Goal: Information Seeking & Learning: Learn about a topic

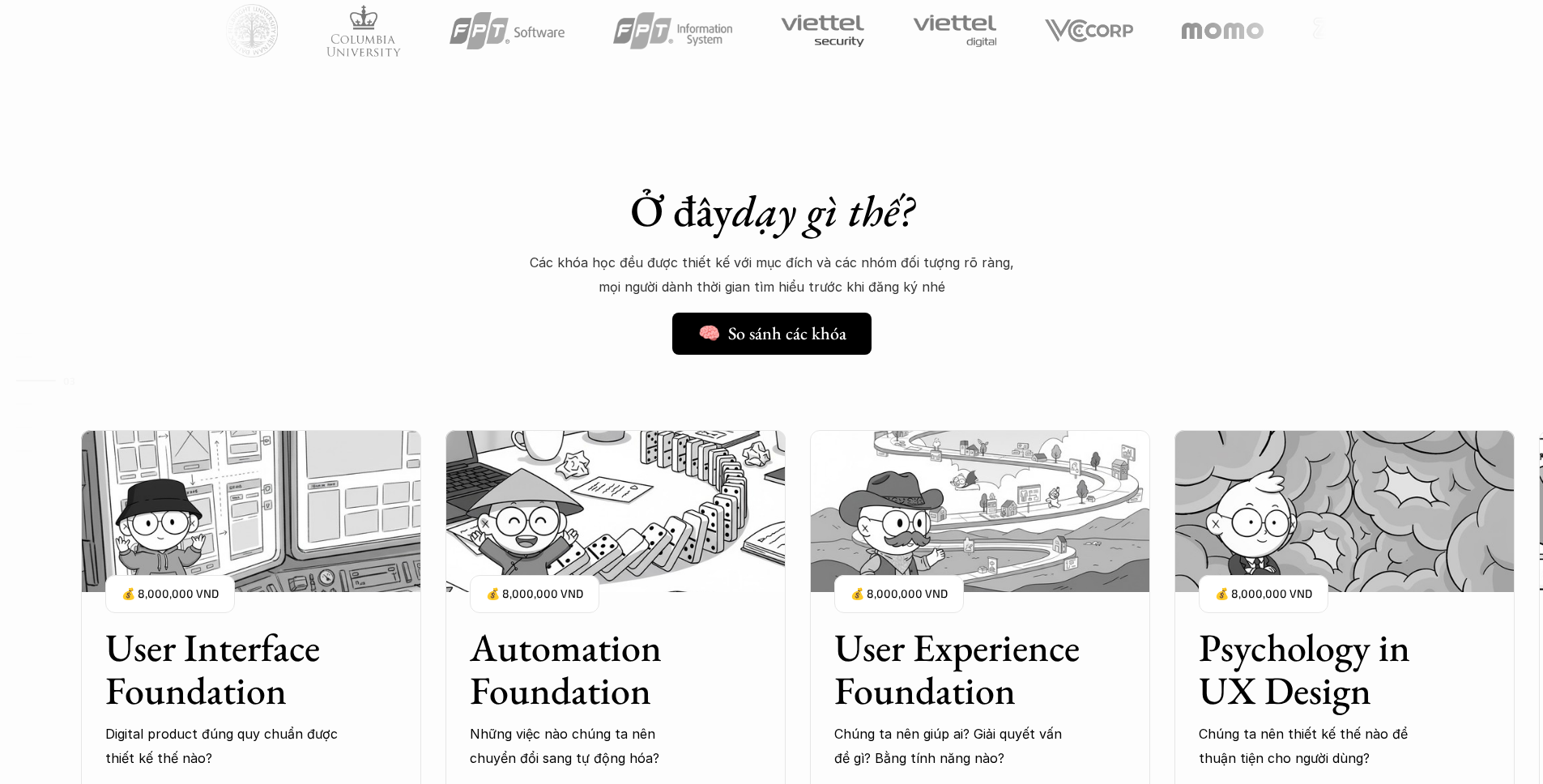
scroll to position [1387, 0]
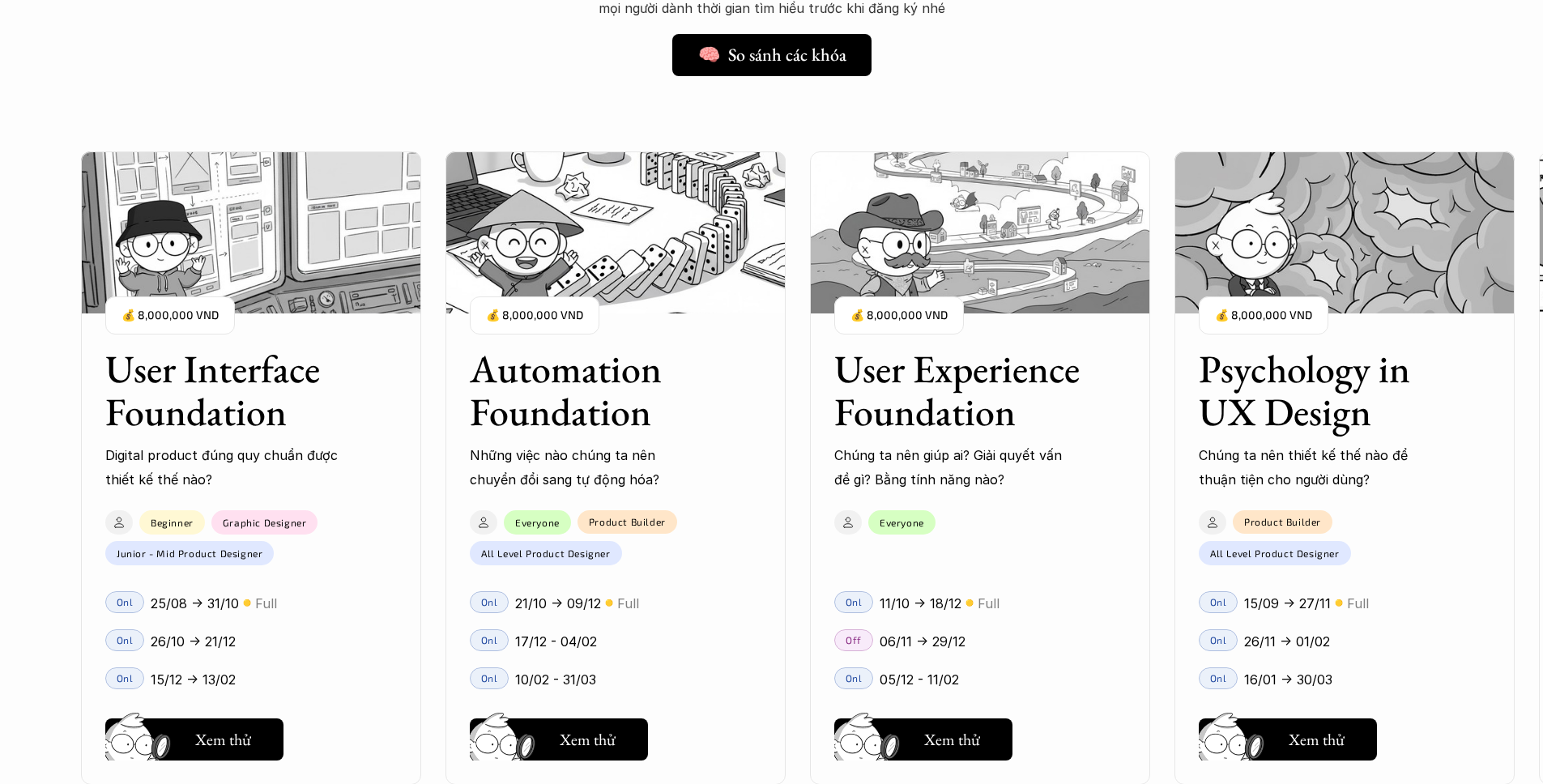
drag, startPoint x: 85, startPoint y: 471, endPoint x: 127, endPoint y: 479, distance: 42.8
click at [127, 479] on div "01 02 03 04 05 06" at bounding box center [81, 392] width 162 height 784
click at [59, 498] on div "01 02 03 04 05 06" at bounding box center [81, 392] width 162 height 784
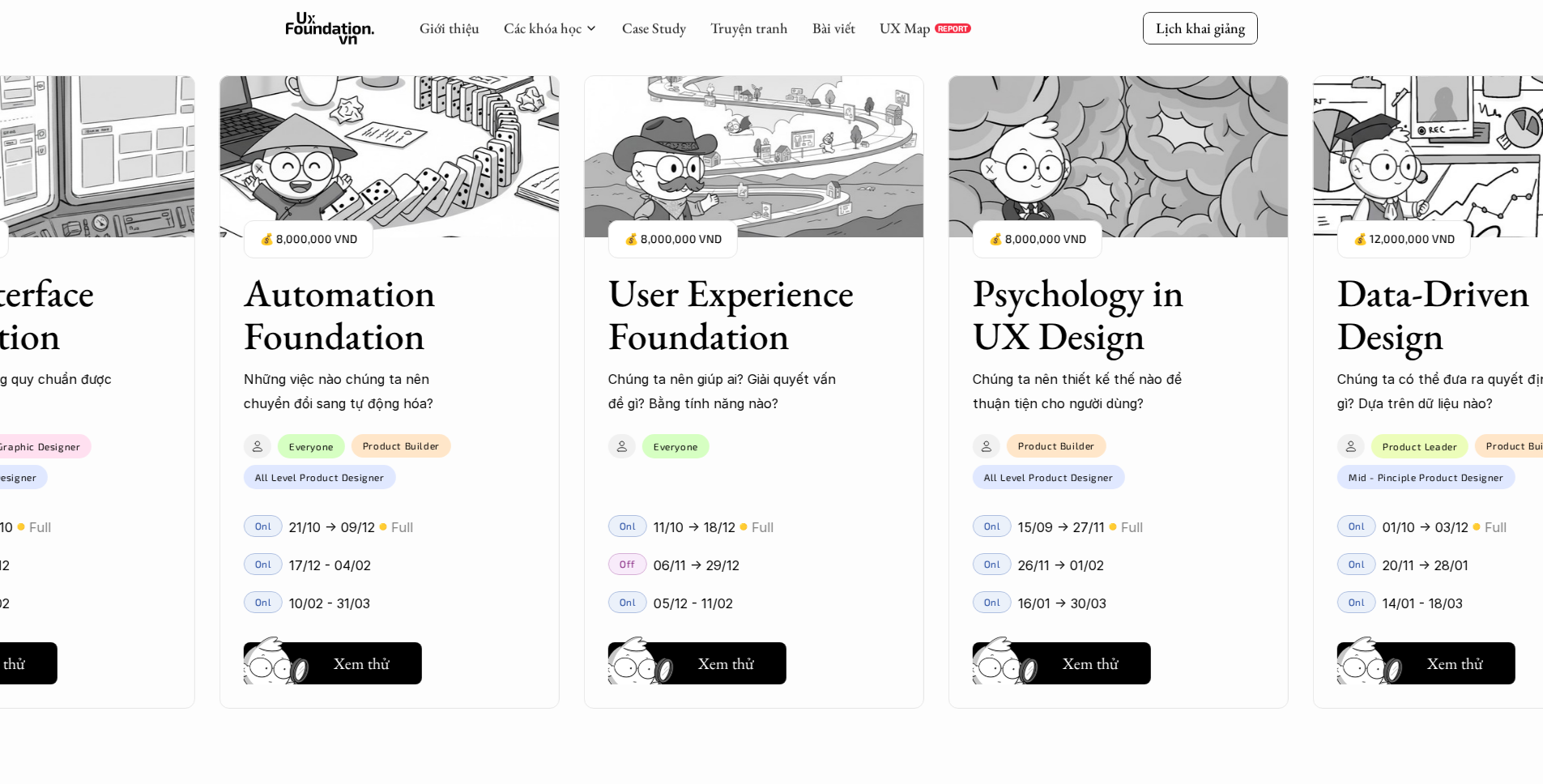
scroll to position [1966, 0]
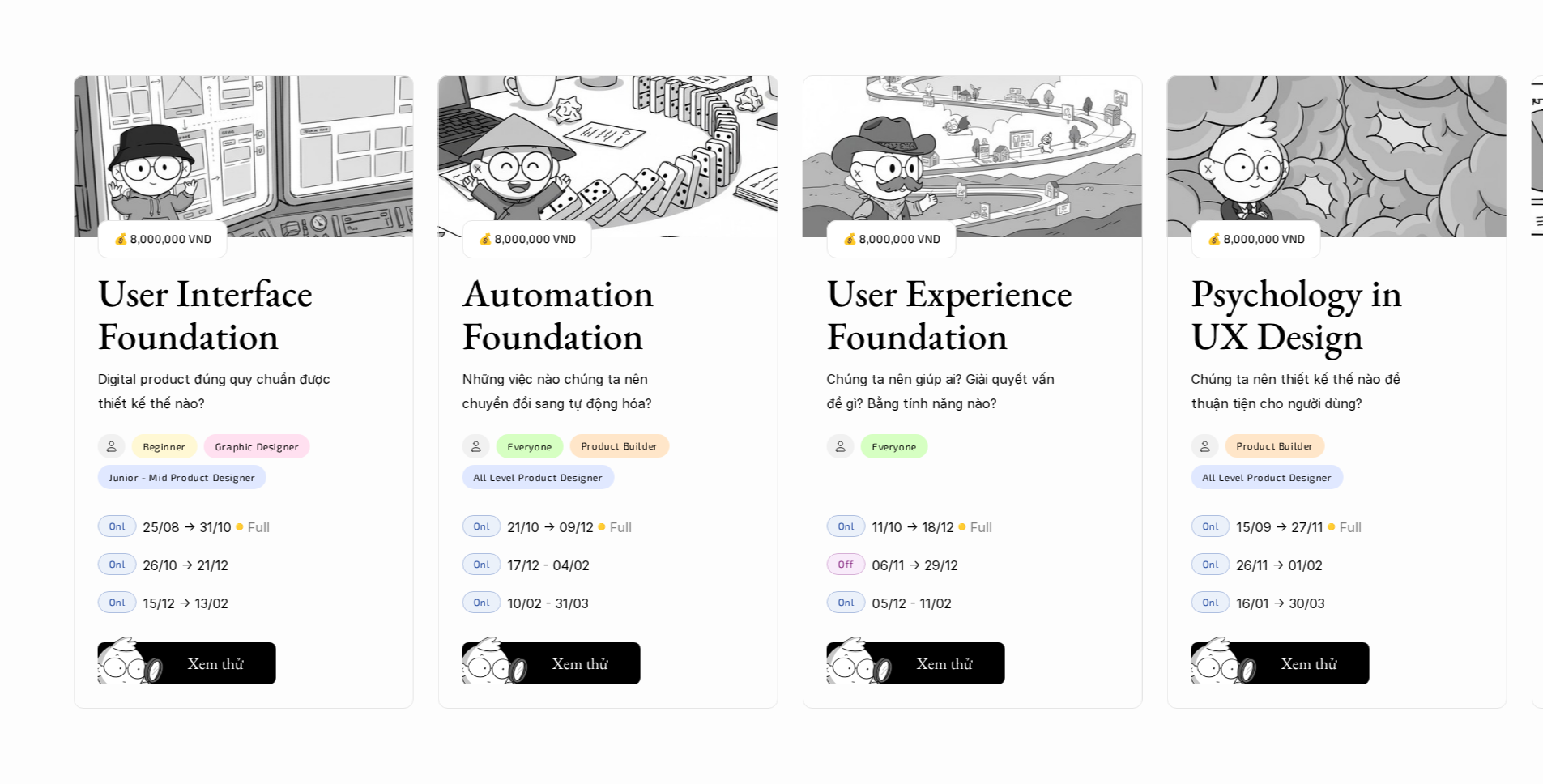
drag, startPoint x: 737, startPoint y: 467, endPoint x: 982, endPoint y: 469, distance: 245.0
click at [982, 469] on div "User Interface Foundation Digital product đúng quy chuẩn được thiết kế thế nào?…" at bounding box center [772, 392] width 1381 height 784
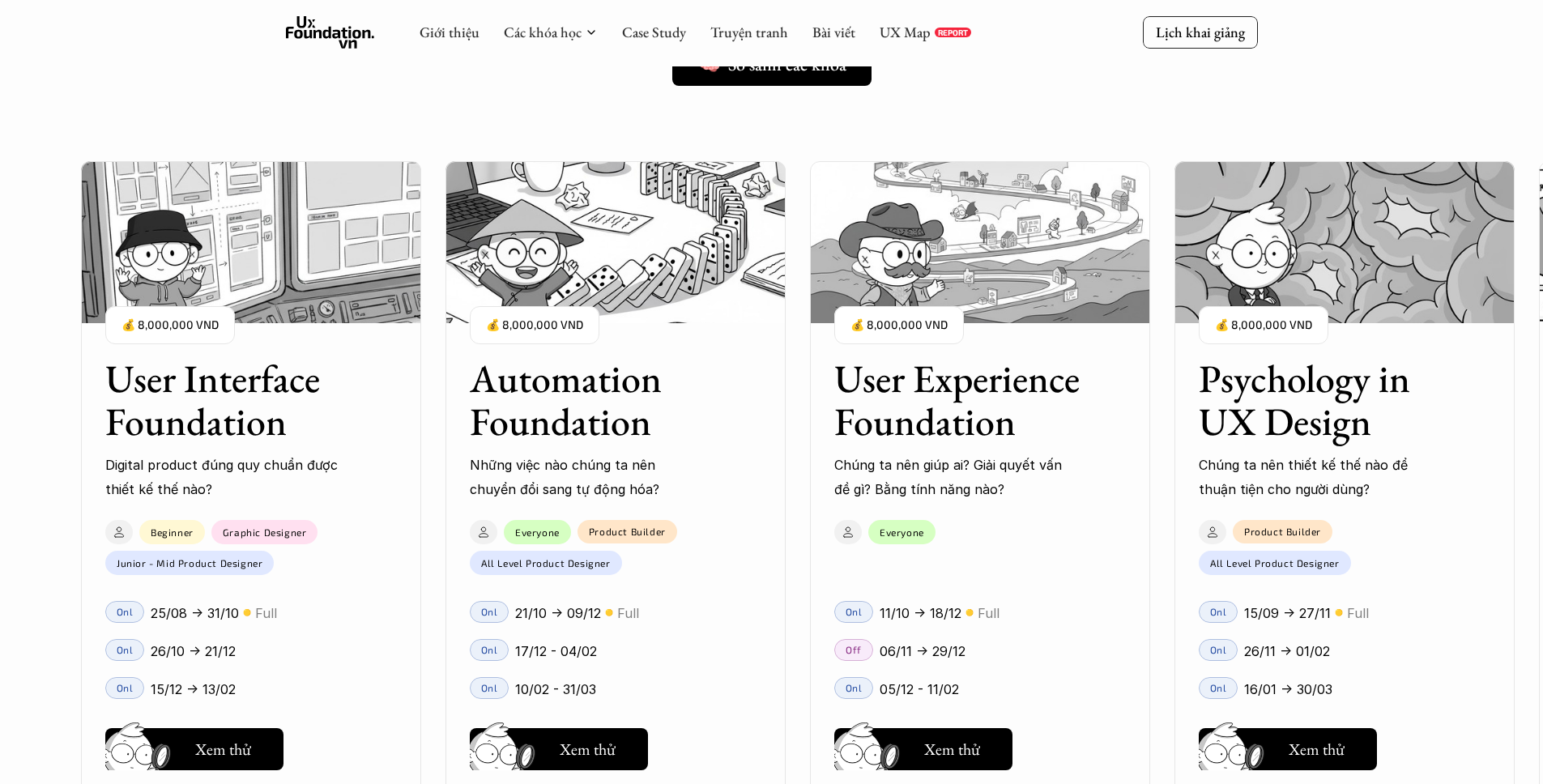
scroll to position [1367, 0]
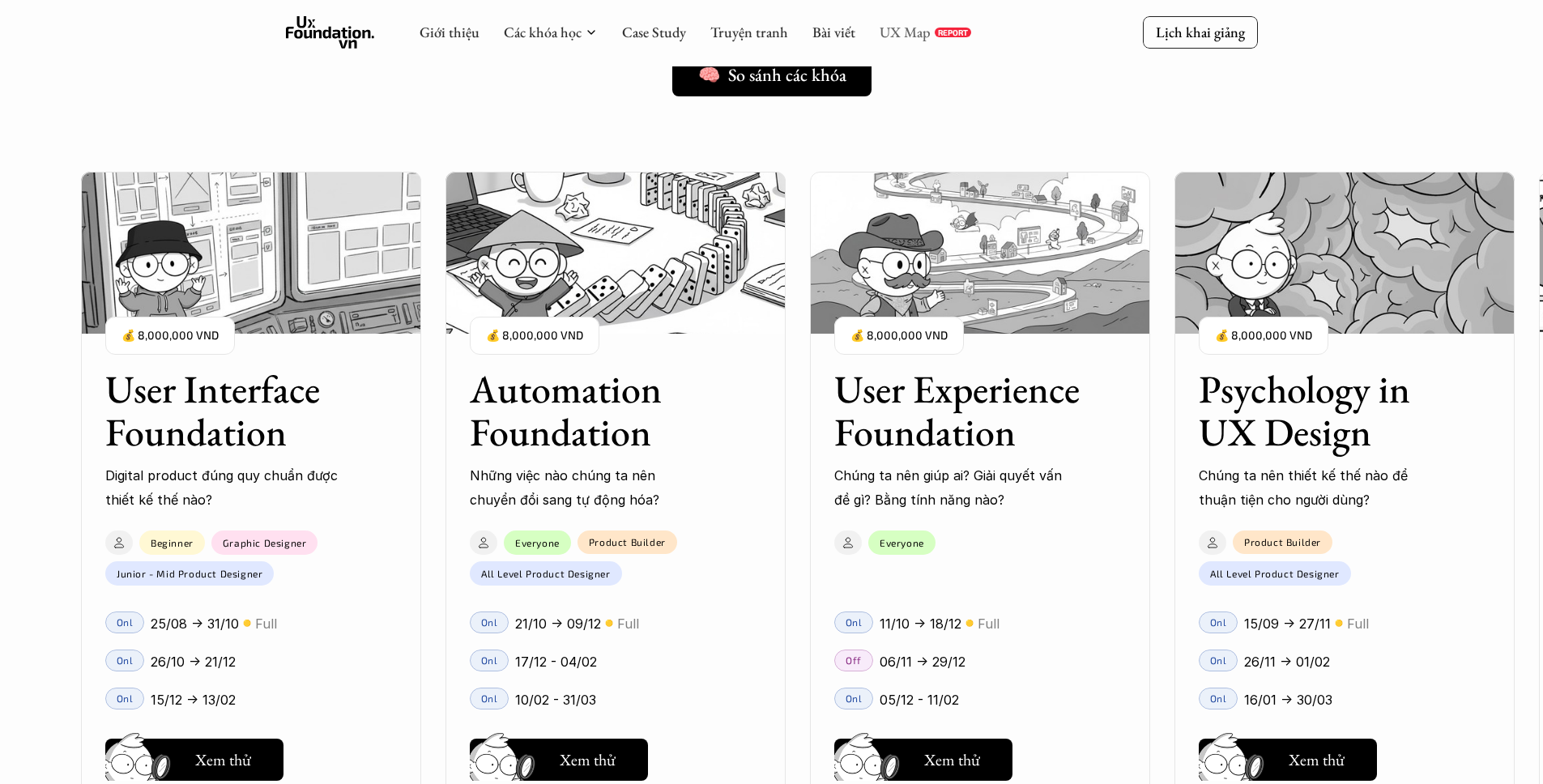
click at [907, 35] on link "UX Map" at bounding box center [905, 32] width 51 height 19
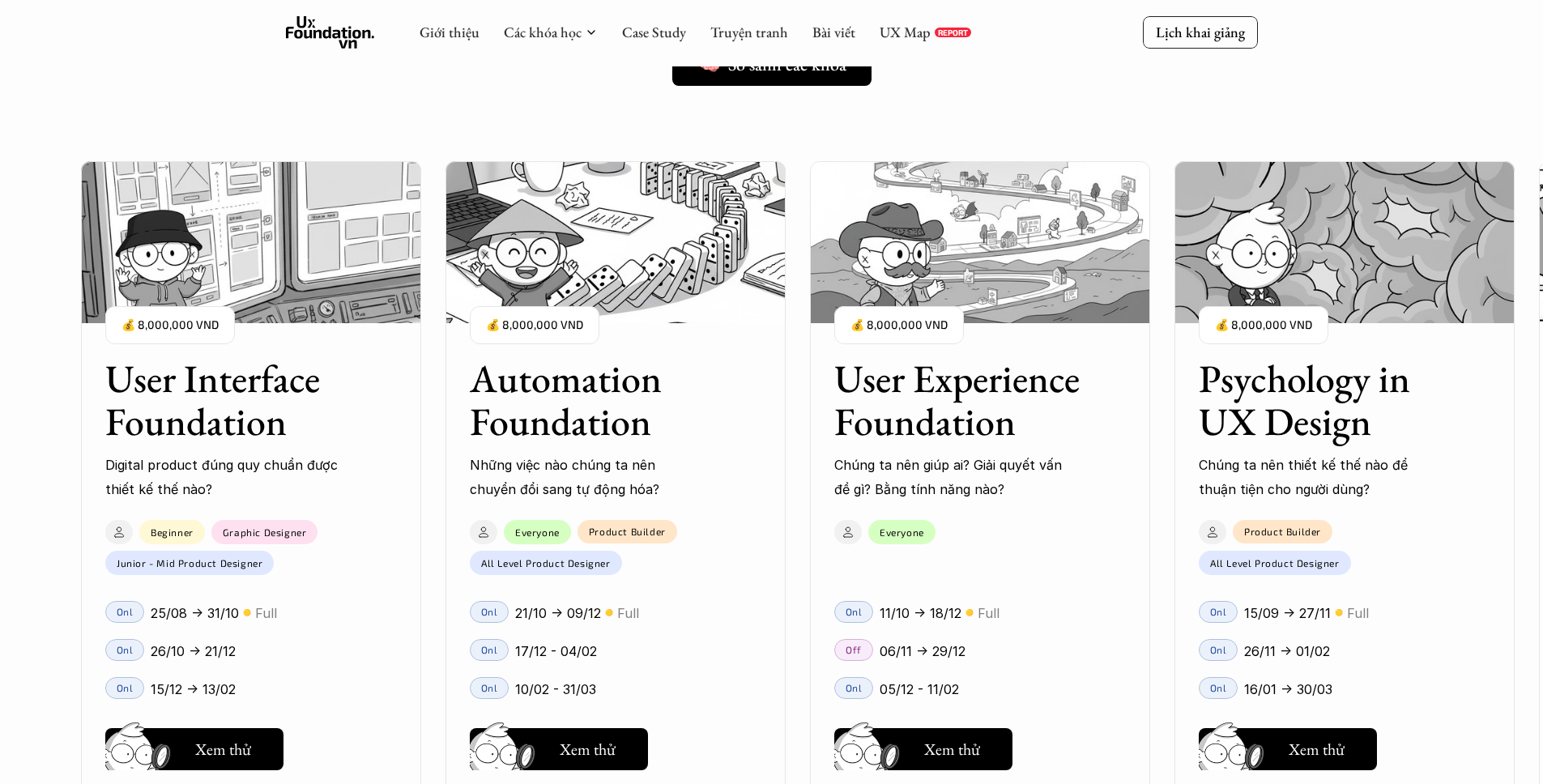
scroll to position [1414, 0]
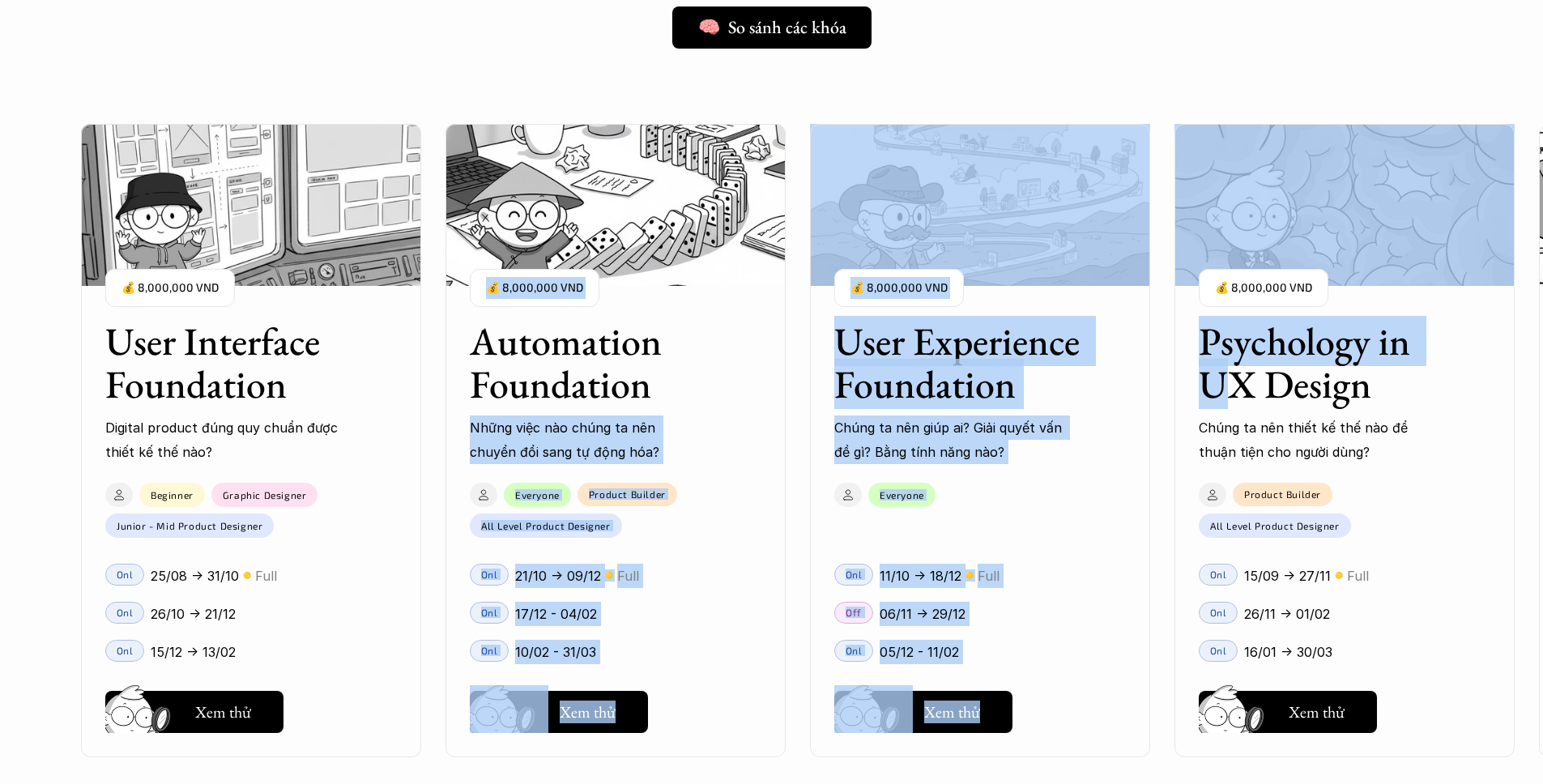
drag, startPoint x: 1232, startPoint y: 369, endPoint x: 662, endPoint y: 367, distance: 570.0
click at [662, 367] on div "User Interface Foundation Digital product đúng quy chuẩn được thiết kế thế nào?…" at bounding box center [981, 440] width 1799 height 784
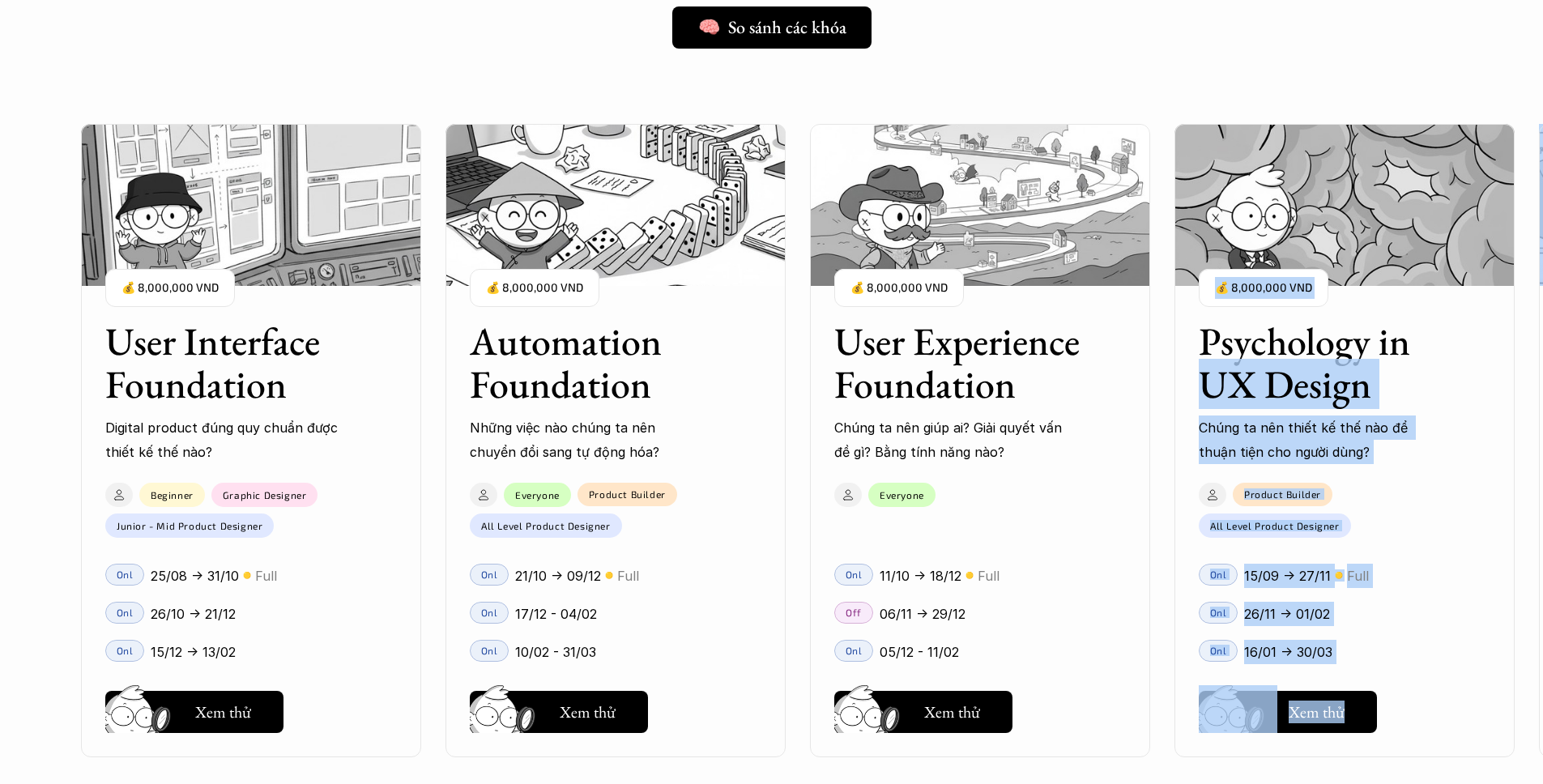
drag, startPoint x: 1051, startPoint y: 415, endPoint x: 1527, endPoint y: 531, distance: 489.9
click at [1539, 540] on div "User Interface Foundation Digital product đúng quy chuẩn được thiết kế thế nào?…" at bounding box center [981, 440] width 1799 height 784
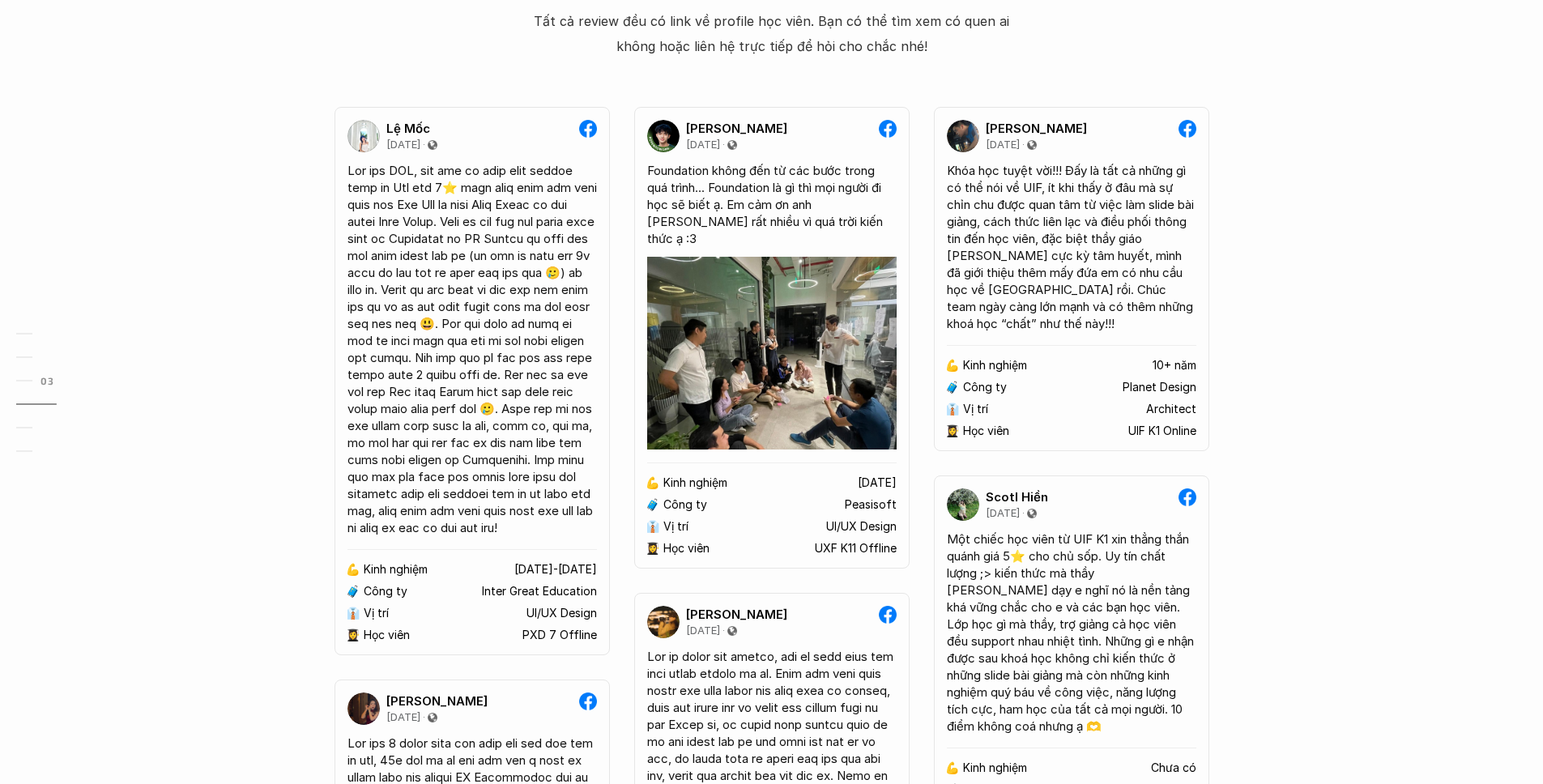
click at [1478, 485] on div "😢 Khóa mình muốn học bị đóng đăng ký rồi, làm sao giờ? Chào bạn, Bọn mình rất t…" at bounding box center [772, 762] width 1543 height 2027
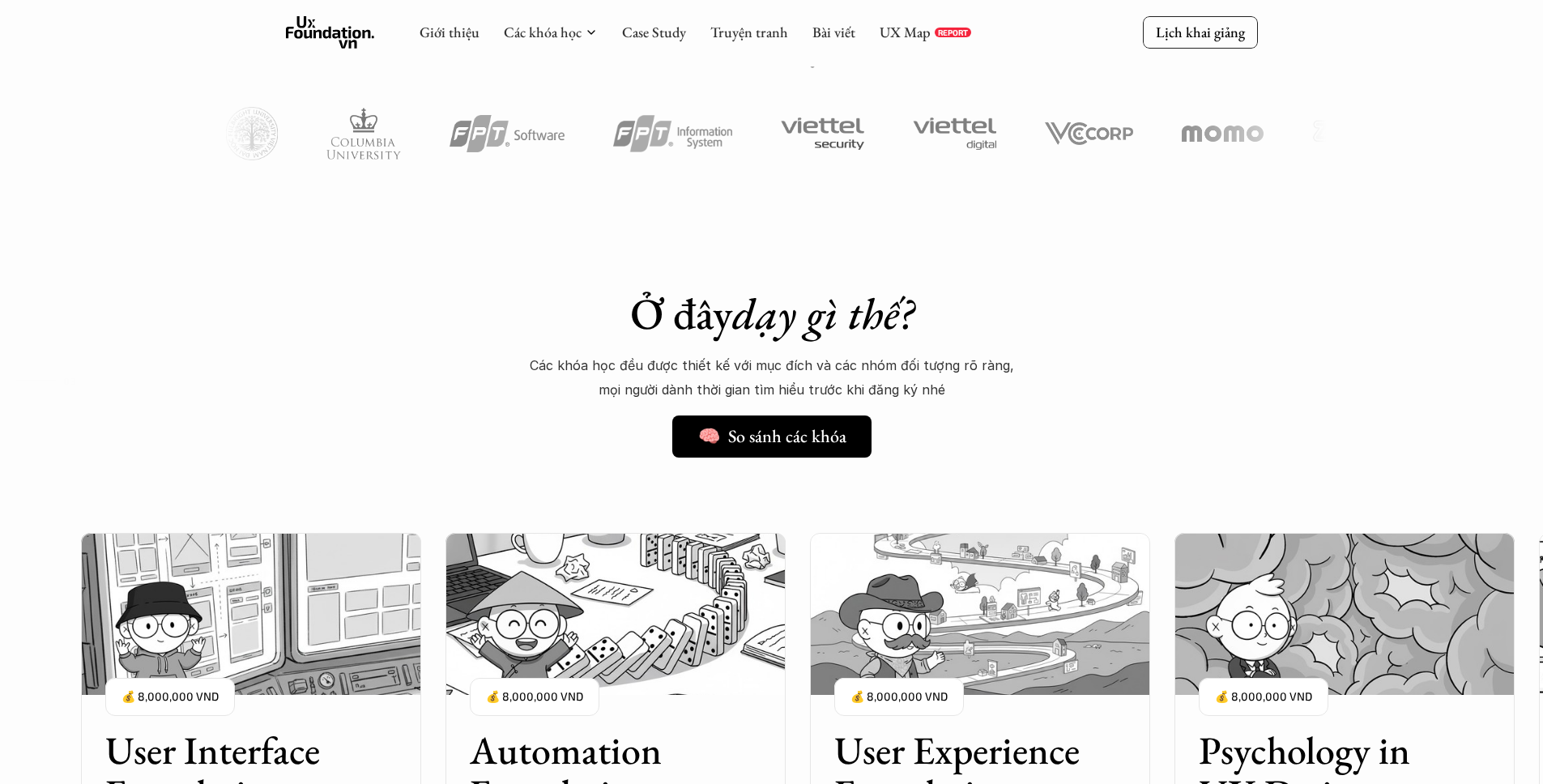
scroll to position [1432, 0]
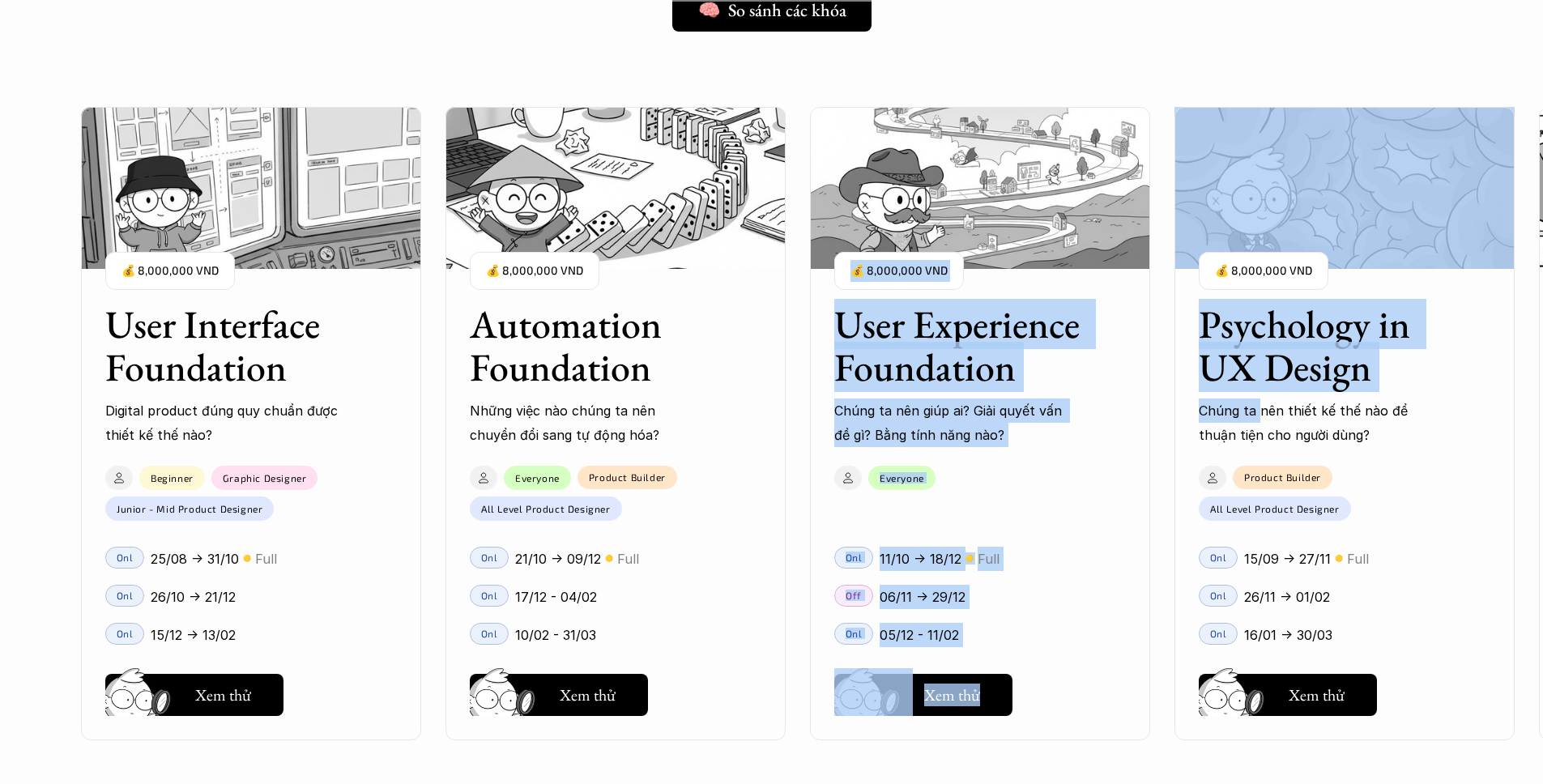
drag, startPoint x: 818, startPoint y: 317, endPoint x: 1260, endPoint y: 404, distance: 450.5
click at [1260, 404] on div "User Interface Foundation Digital product đúng quy chuẩn được thiết kế thế nào?…" at bounding box center [981, 424] width 1799 height 784
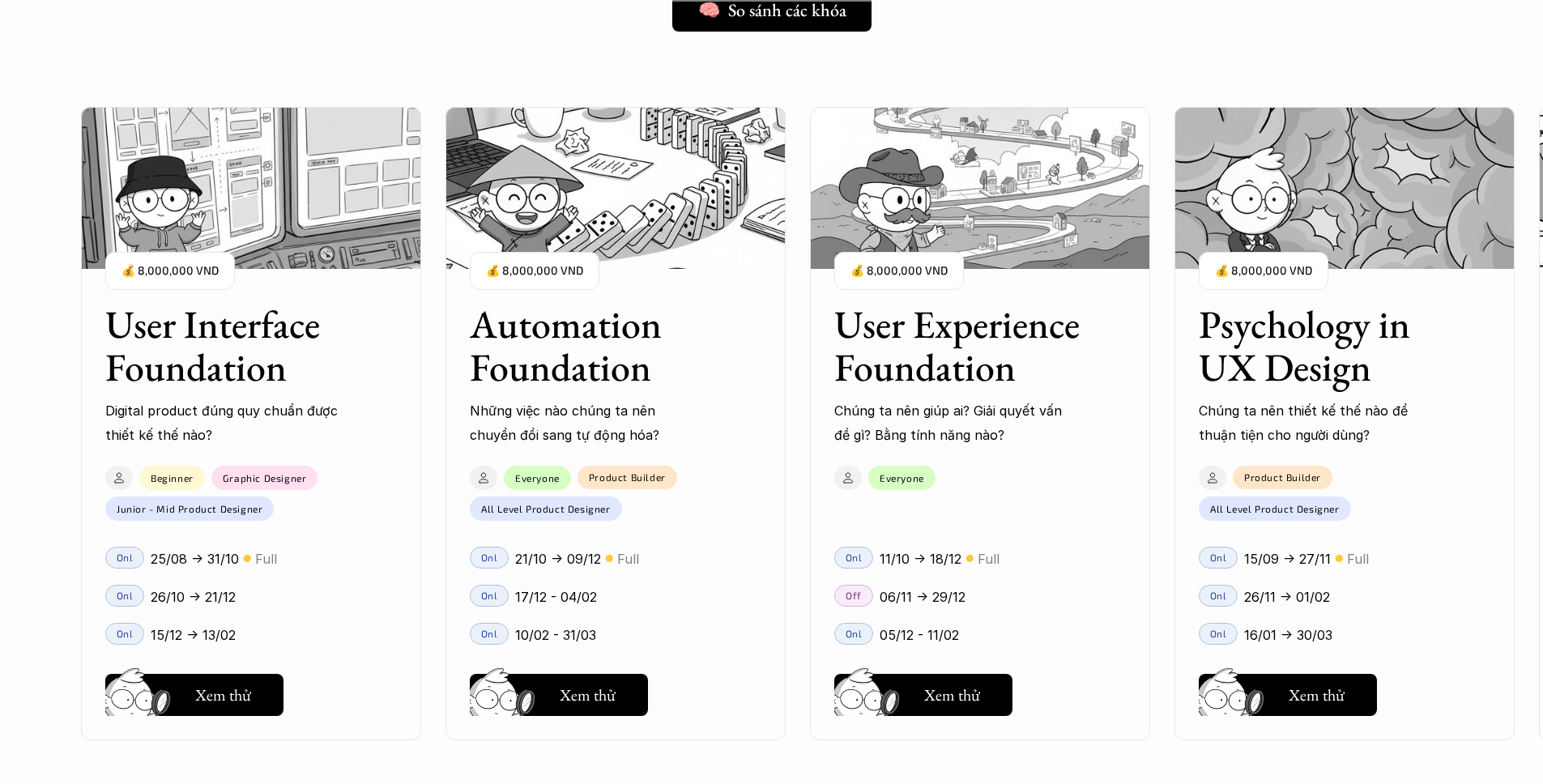
click at [1241, 73] on div "User Interface Foundation Digital product đúng quy chuẩn được thiết kế thế nào?…" at bounding box center [981, 424] width 1799 height 784
drag, startPoint x: 593, startPoint y: 299, endPoint x: 740, endPoint y: 343, distance: 153.4
click at [681, 391] on div "Automation Foundation Những việc nào chúng ta nên chuyển đổi sang tự động hóa? …" at bounding box center [616, 363] width 340 height 168
click at [1033, 48] on div "User Interface Foundation Digital product đúng quy chuẩn được thiết kế thế nào?…" at bounding box center [981, 424] width 1799 height 784
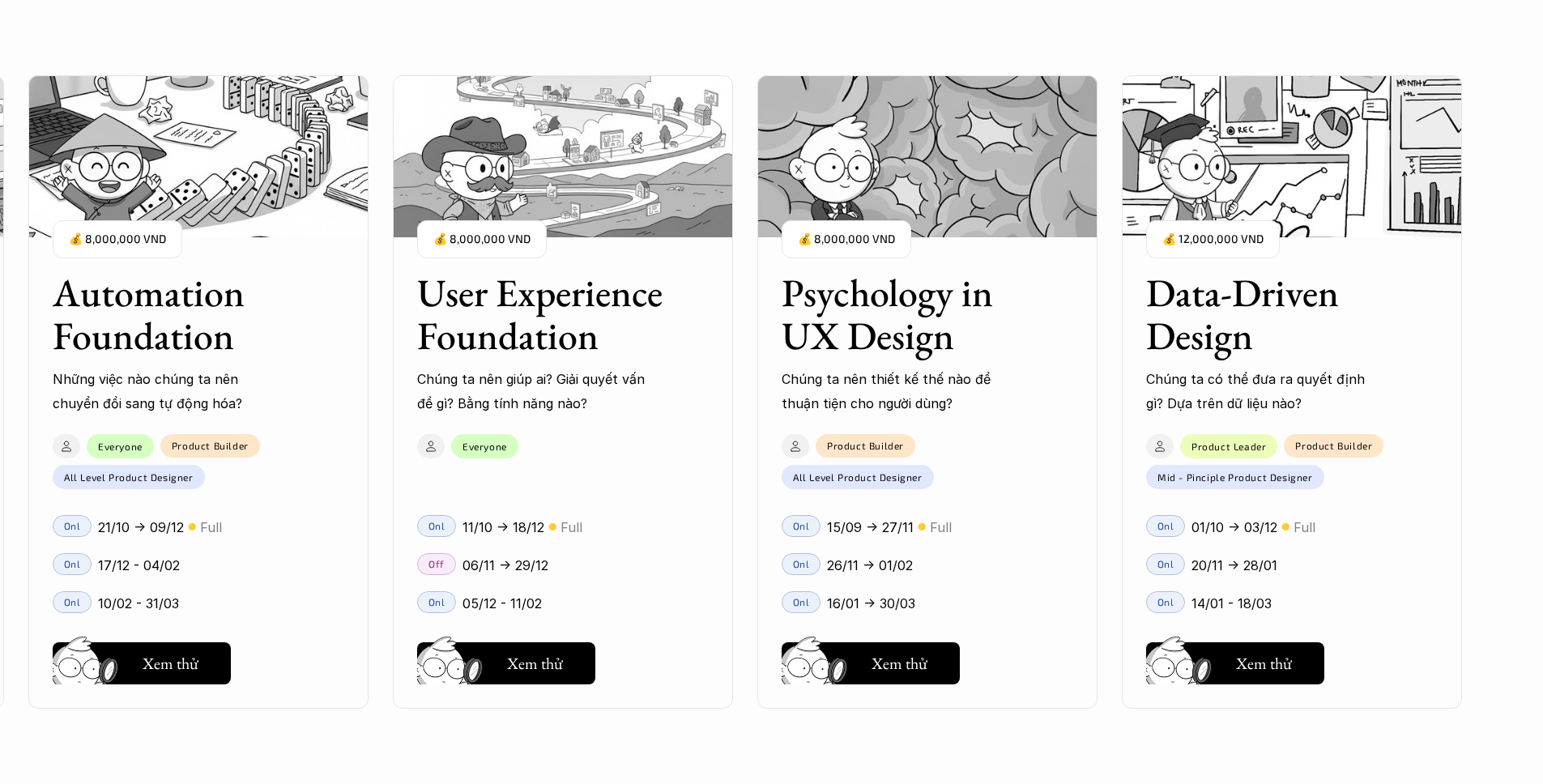
scroll to position [2237, 0]
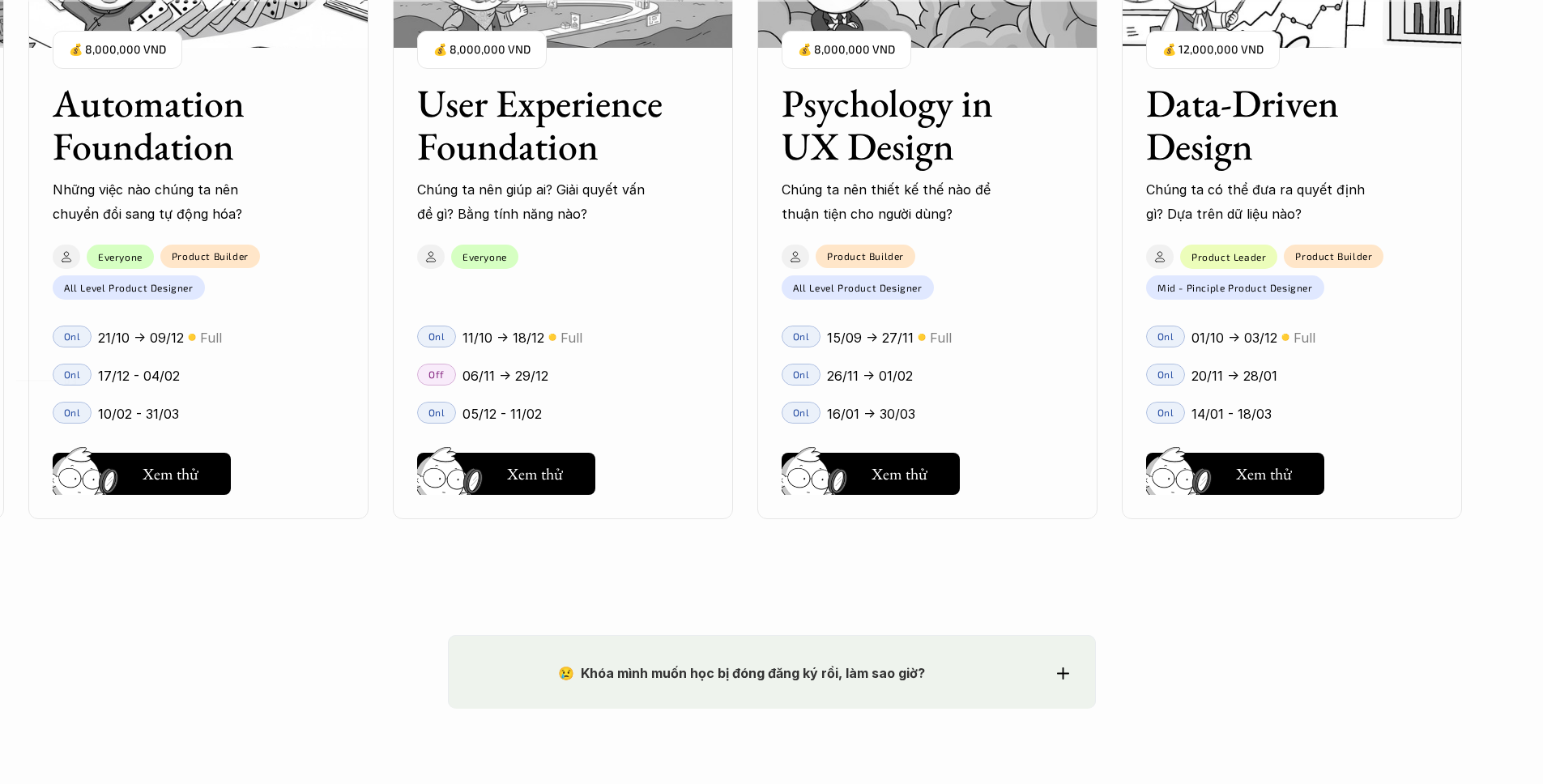
click at [886, 141] on h3 "Psychology in UX Design" at bounding box center [907, 125] width 251 height 85
click at [880, 83] on h3 "Psychology in UX Design" at bounding box center [907, 125] width 251 height 85
click at [895, 463] on h5 "Hay thôi" at bounding box center [900, 473] width 55 height 22
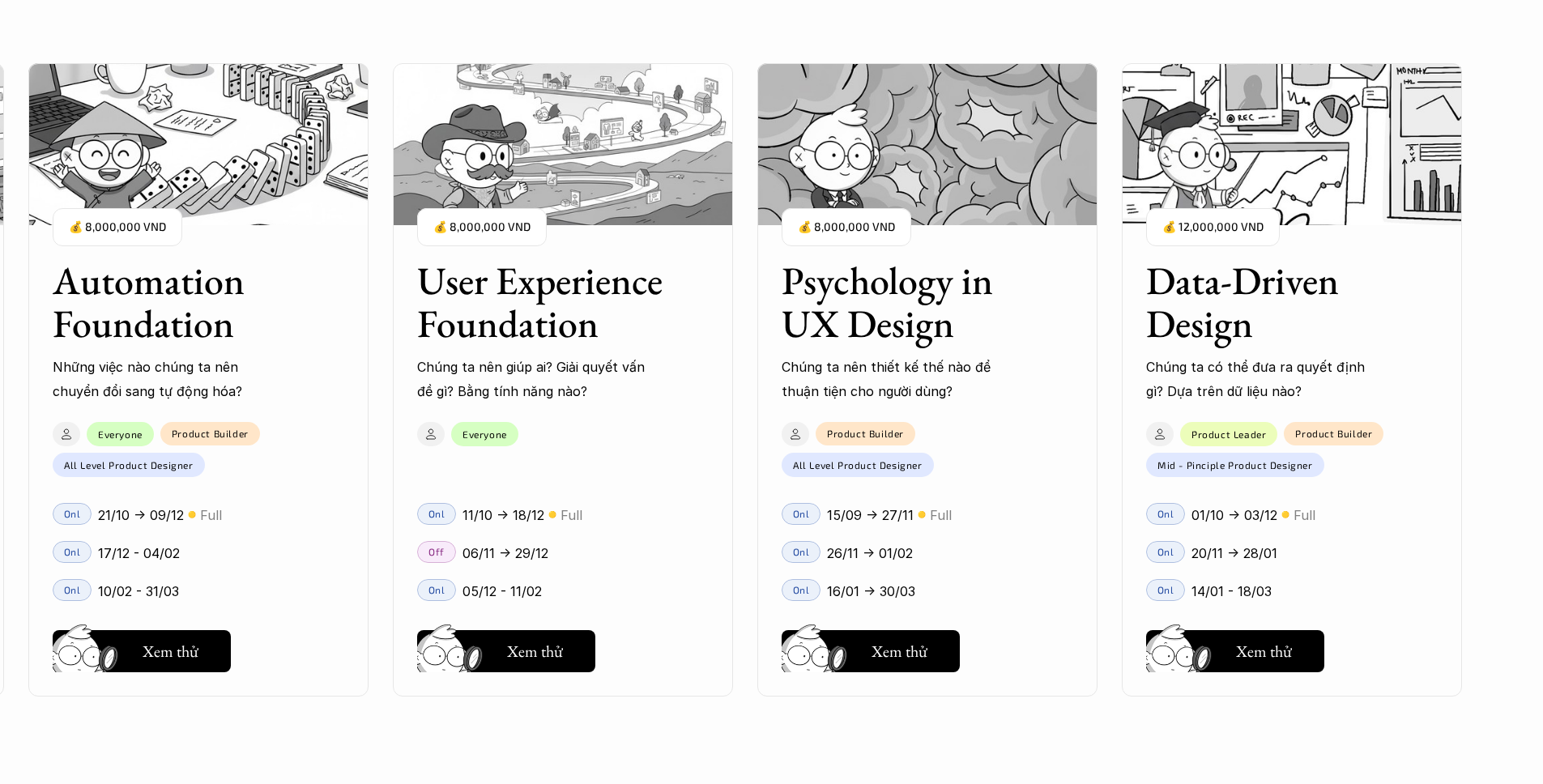
click at [588, 296] on h3 "User Experience Foundation" at bounding box center [543, 302] width 251 height 85
click at [592, 319] on h3 "User Experience Foundation" at bounding box center [543, 302] width 251 height 85
click at [578, 326] on h3 "User Experience Foundation" at bounding box center [543, 302] width 251 height 85
click at [618, 178] on img at bounding box center [563, 145] width 340 height 162
click at [562, 648] on h5 "Xem thử" at bounding box center [535, 651] width 56 height 22
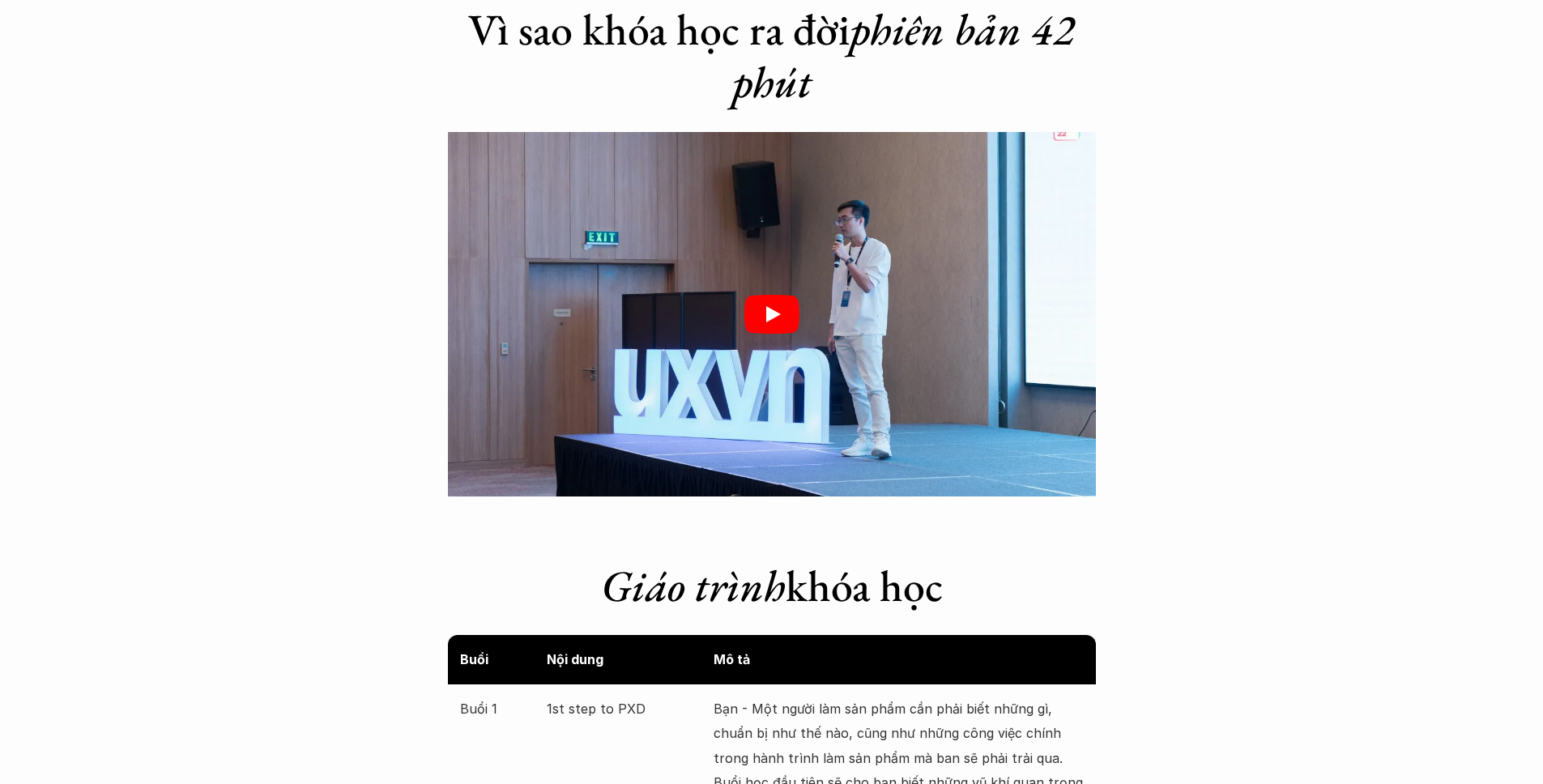
scroll to position [2164, 0]
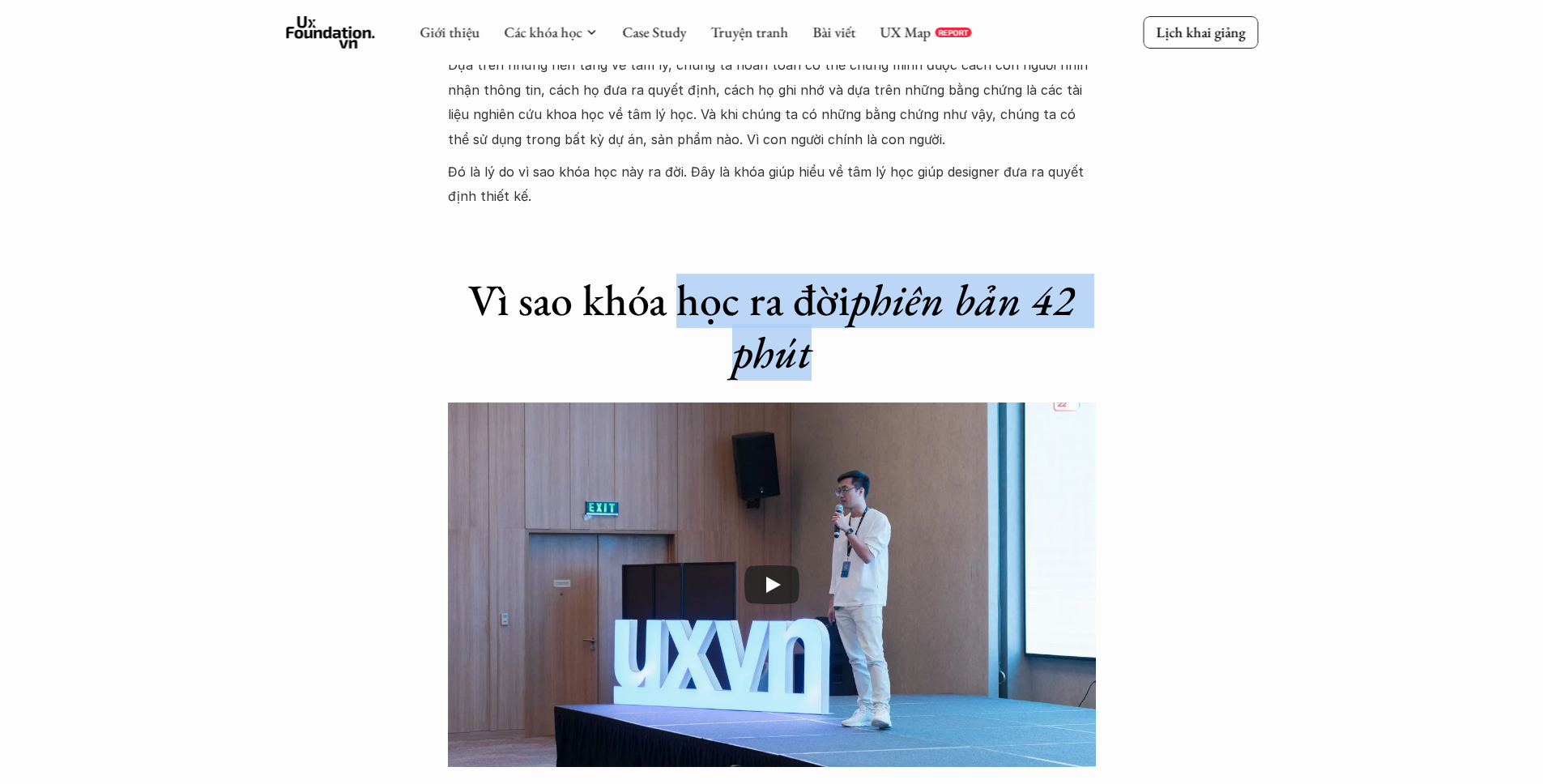
drag, startPoint x: 817, startPoint y: 333, endPoint x: 564, endPoint y: 297, distance: 255.5
click at [615, 311] on h1 "Vì sao khóa học ra đời phiên bản 42 phút" at bounding box center [772, 326] width 648 height 105
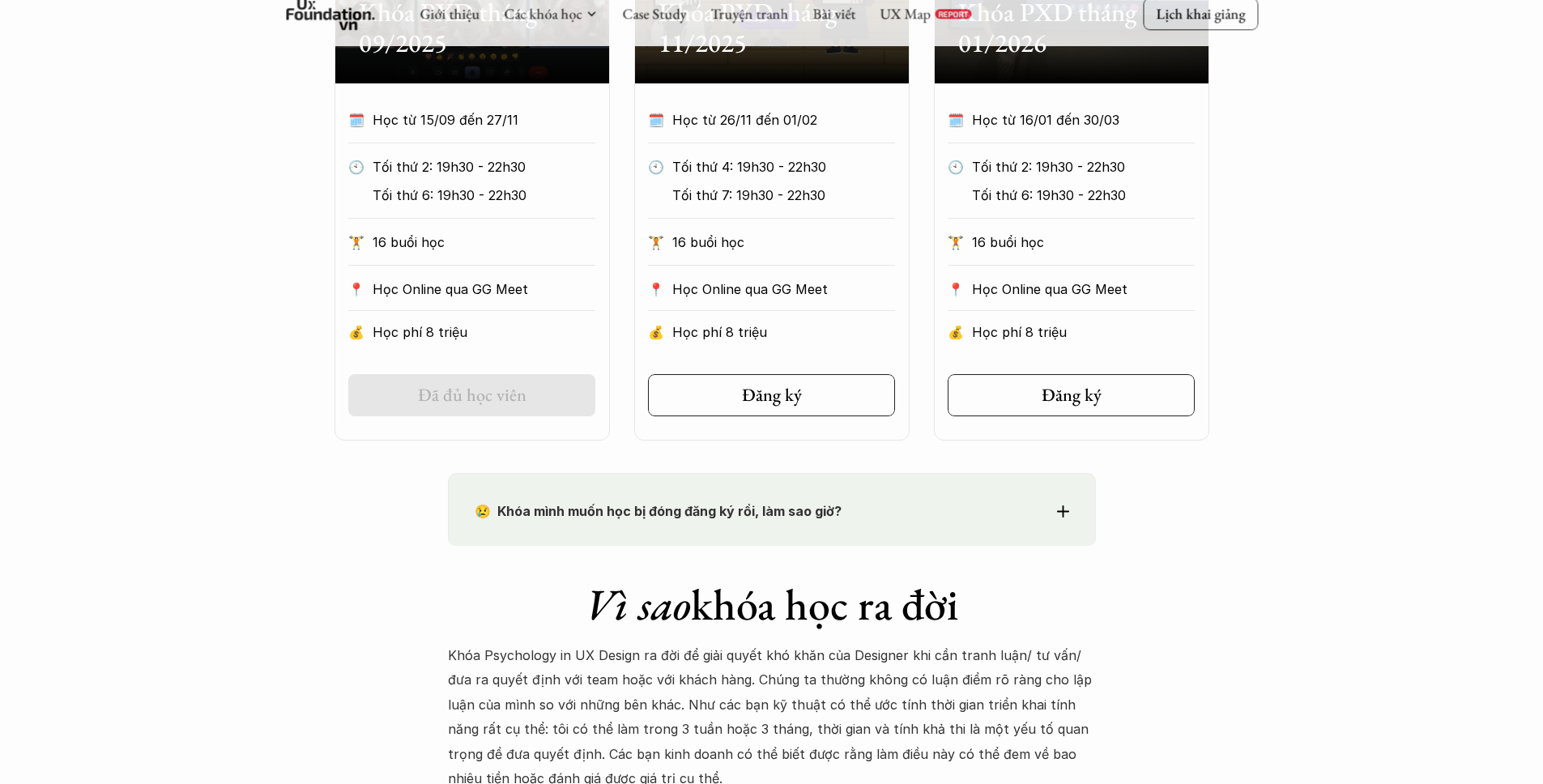
scroll to position [707, 0]
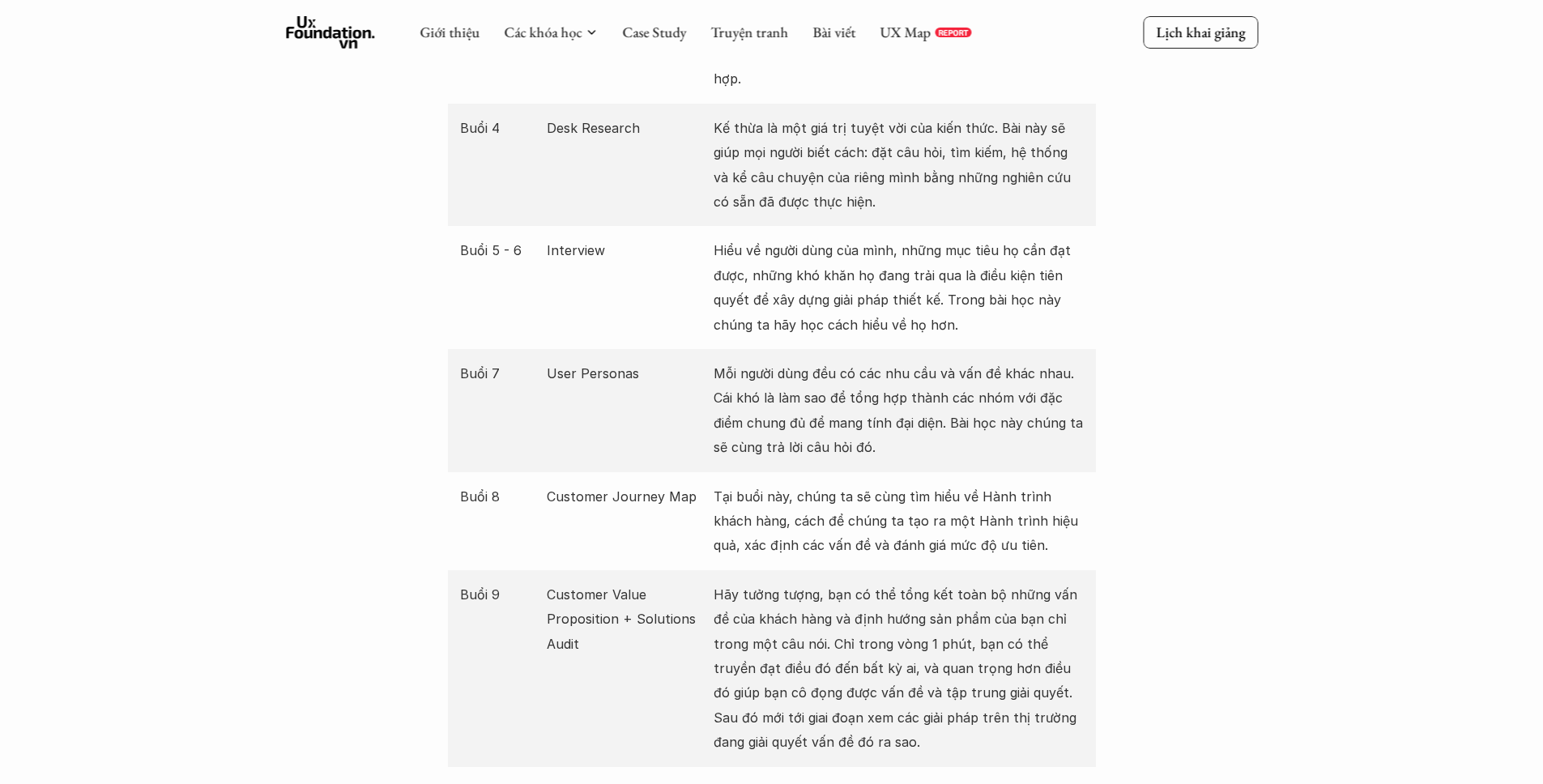
scroll to position [1911, 0]
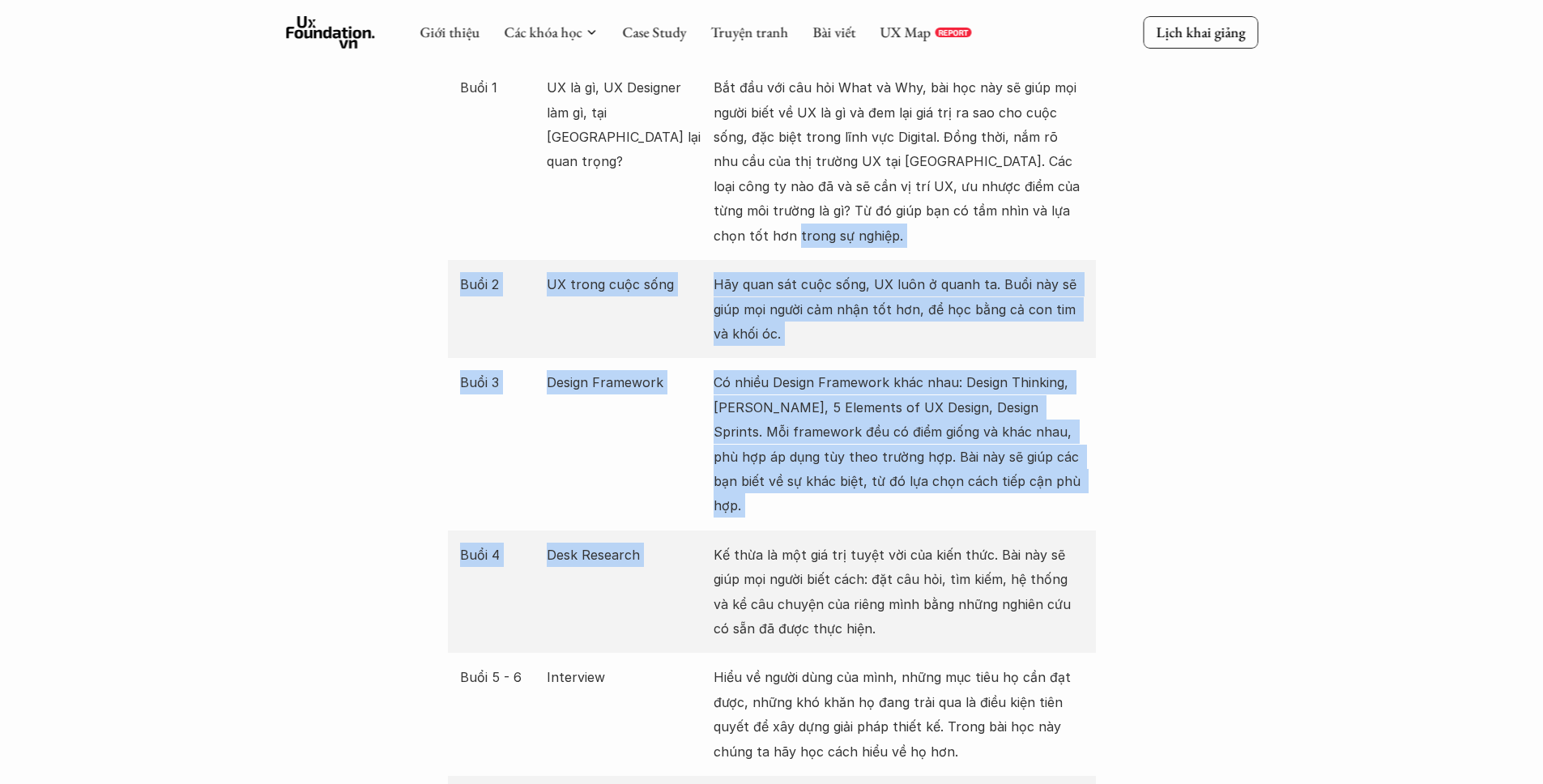
drag, startPoint x: 694, startPoint y: 292, endPoint x: 810, endPoint y: 507, distance: 244.3
click at [810, 508] on div "Buổi Nội dung Mô tả Buổi 1 UX là gì, UX Designer làm gì, tại [GEOGRAPHIC_DATA] …" at bounding box center [772, 690] width 648 height 1350
